Goal: Information Seeking & Learning: Learn about a topic

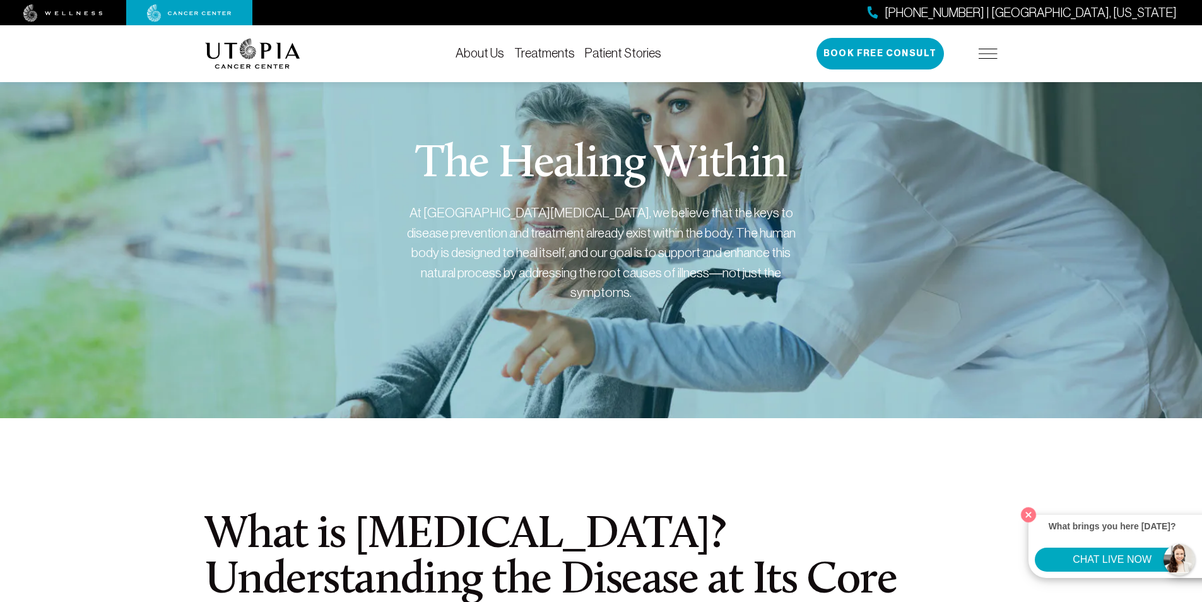
click at [480, 50] on link "About Us" at bounding box center [480, 53] width 49 height 14
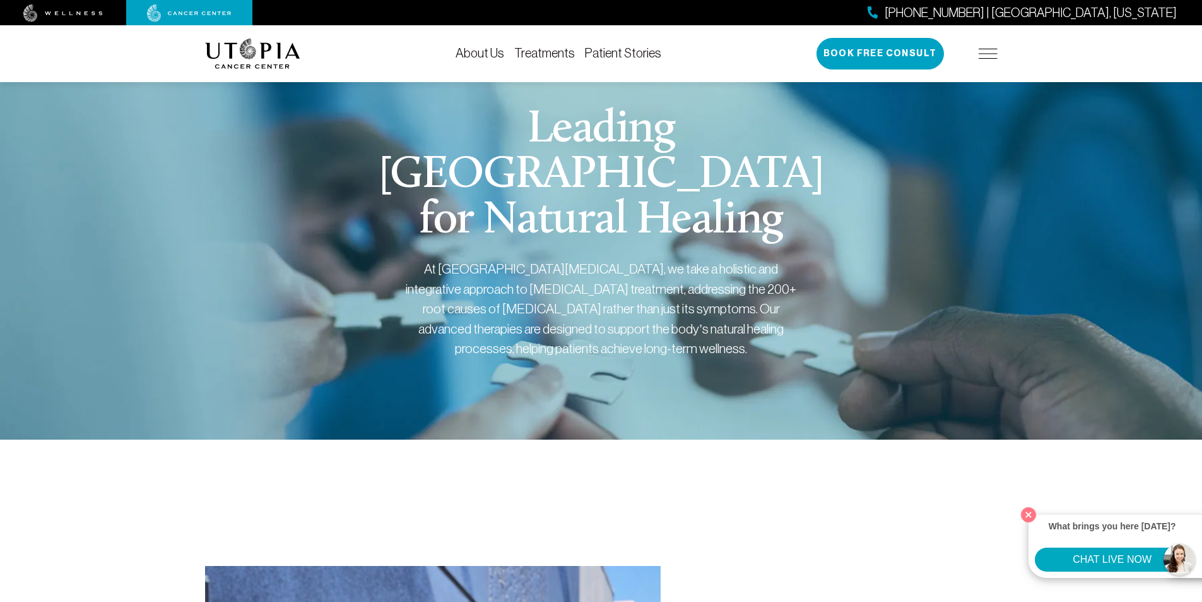
drag, startPoint x: 794, startPoint y: 211, endPoint x: 364, endPoint y: 114, distance: 441.5
copy div "Loremip Dolo Sitamet Consec adi Elitsed Doeiusm Te Incidi Utlabo Etdolo, ma ali…"
click at [736, 45] on div "About Us Treatments Patient Stories [PHONE_NUMBER] | [GEOGRAPHIC_DATA], [US_STA…" at bounding box center [601, 53] width 793 height 57
